Goal: Information Seeking & Learning: Learn about a topic

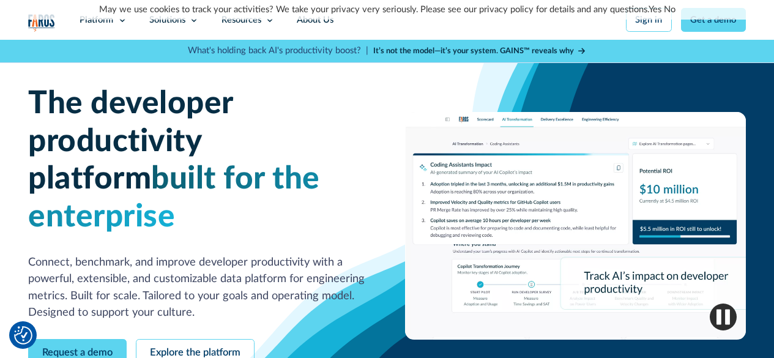
click at [657, 9] on link "Yes" at bounding box center [655, 9] width 13 height 9
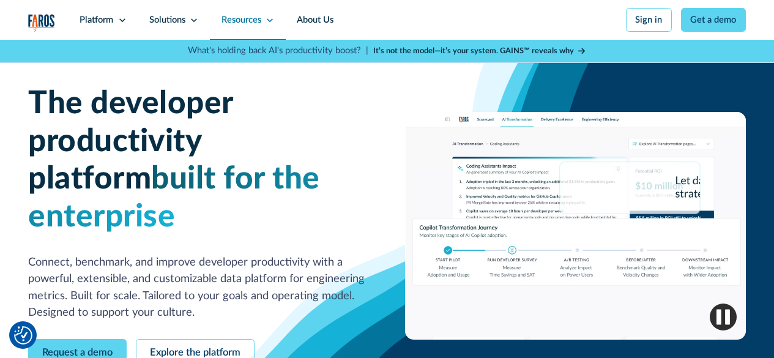
click at [258, 20] on div "Resources" at bounding box center [242, 19] width 40 height 13
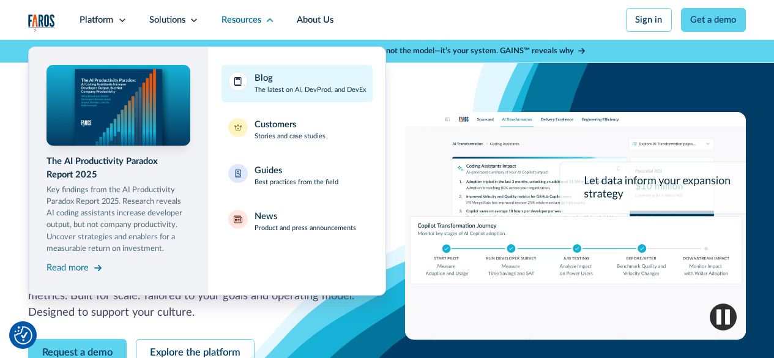
click at [261, 81] on div "Blog" at bounding box center [264, 78] width 18 height 13
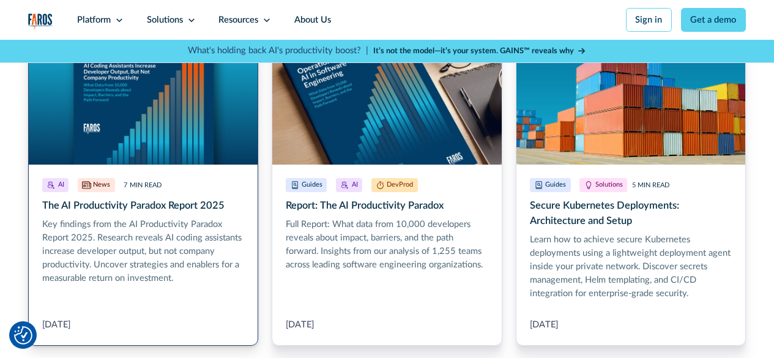
scroll to position [680, 0]
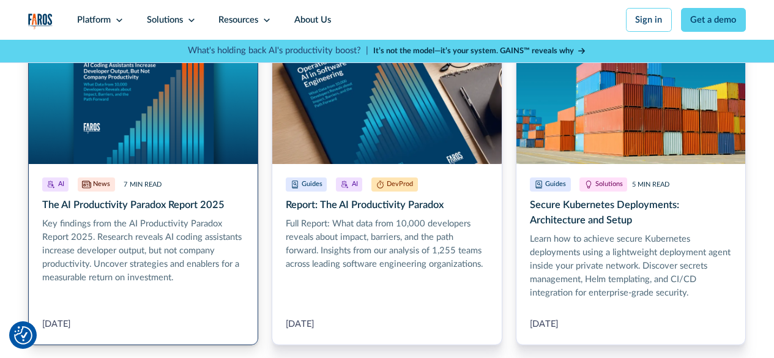
click at [121, 192] on link "The AI Productivity Paradox Report 2025" at bounding box center [143, 189] width 230 height 311
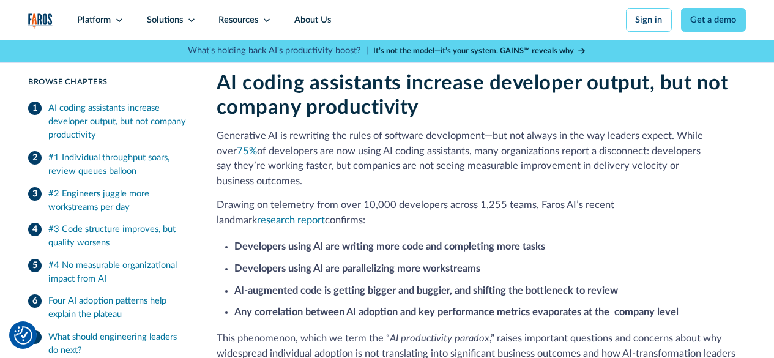
scroll to position [291, 0]
drag, startPoint x: 679, startPoint y: 138, endPoint x: 727, endPoint y: 170, distance: 58.2
click at [727, 170] on p "Generative AI is rewriting the rules of software development—but not always in …" at bounding box center [481, 159] width 529 height 61
copy p "While over 75% of developers are now using AI coding assistants, many organizat…"
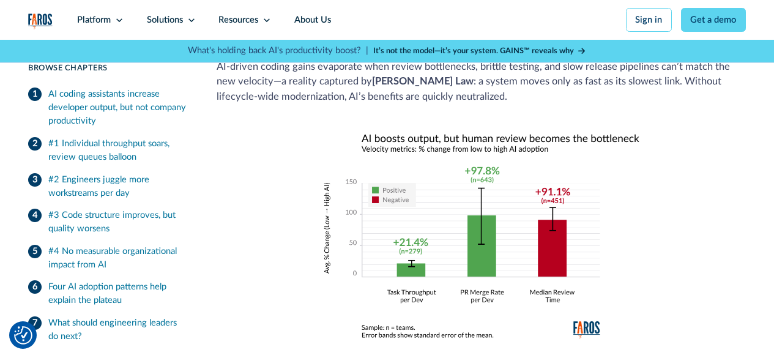
scroll to position [759, 0]
